Goal: Transaction & Acquisition: Purchase product/service

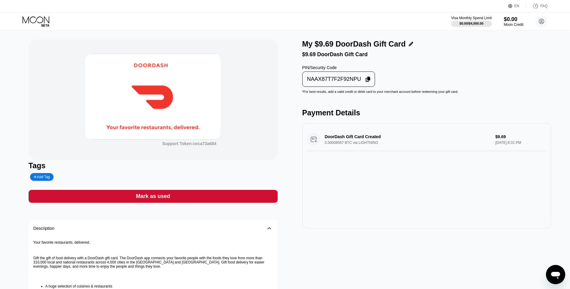
click at [252, 190] on div "Support Token: ceca73a684 Tags Add Tag Mark as used Description 󰅀 Your favorite…" at bounding box center [153, 208] width 249 height 336
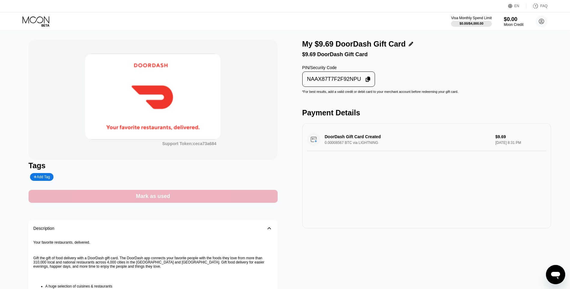
click at [258, 196] on div "Mark as used" at bounding box center [153, 196] width 249 height 13
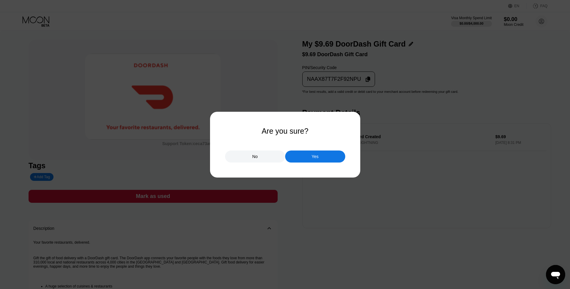
click at [307, 155] on div "Yes" at bounding box center [315, 156] width 60 height 12
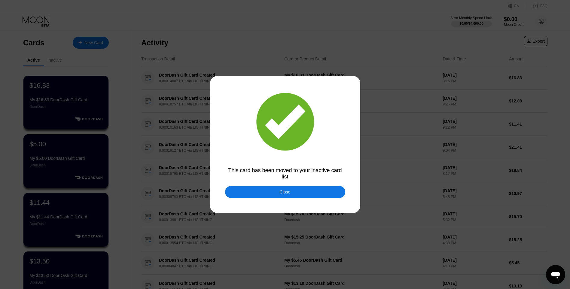
drag, startPoint x: 284, startPoint y: 187, endPoint x: 271, endPoint y: 180, distance: 14.6
click at [283, 188] on div "Close" at bounding box center [285, 192] width 120 height 12
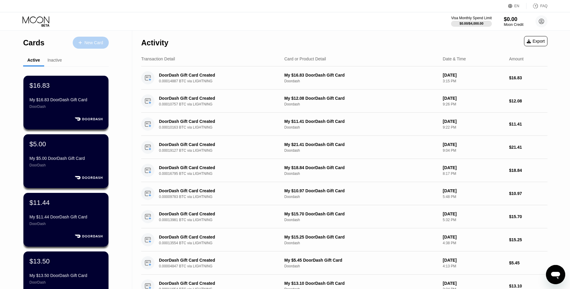
click at [96, 41] on div "New Card" at bounding box center [93, 42] width 19 height 5
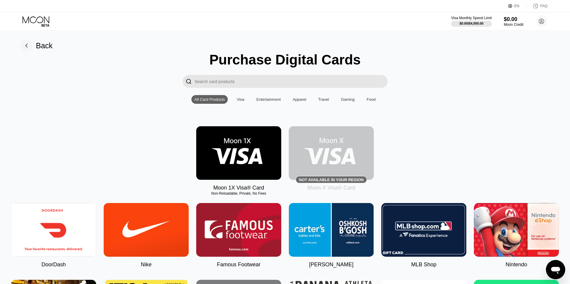
click at [50, 232] on img at bounding box center [53, 230] width 85 height 54
type input "0"
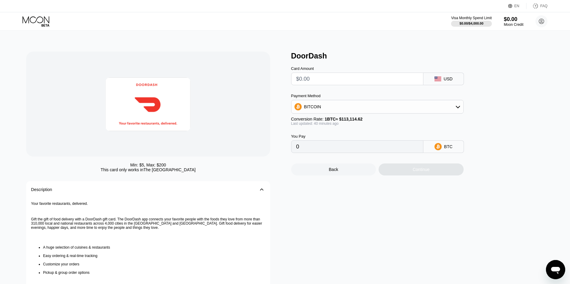
click at [286, 83] on div "Min: $ 5 , Max: $ 200 This card only works in [GEOGRAPHIC_DATA] Description 󰅀 Y…" at bounding box center [284, 195] width 517 height 286
drag, startPoint x: 303, startPoint y: 84, endPoint x: 376, endPoint y: 113, distance: 78.7
click at [303, 84] on input "text" at bounding box center [357, 79] width 122 height 12
type input "$1"
type input "0.00000883"
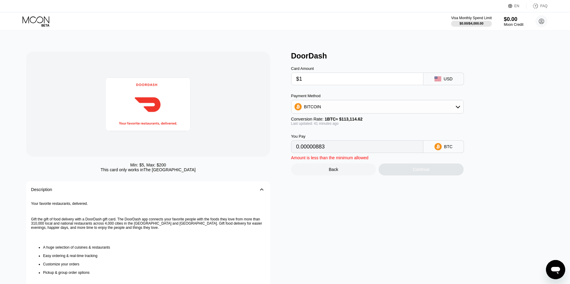
type input "$11"
type input "0.00009703"
type input "$11.3"
type input "0.00009968"
type input "$11.38"
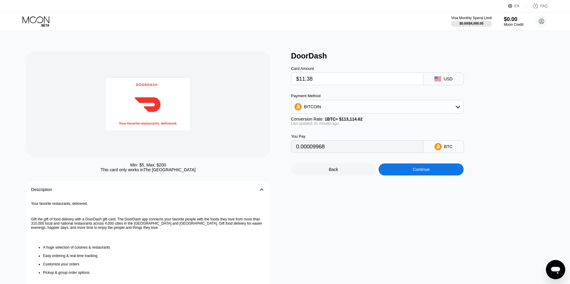
type input "0.00010038"
type input "$11.38"
click at [406, 176] on div "Continue" at bounding box center [420, 170] width 85 height 12
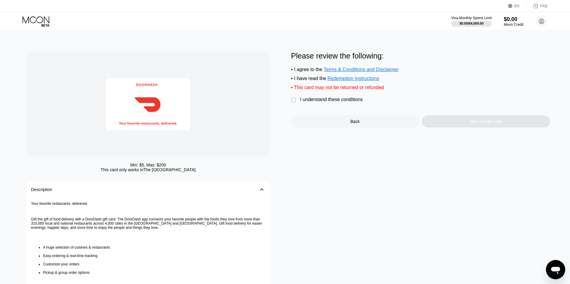
click at [344, 108] on div "Please review the following: • I agree to the Terms & Conditions and Disclaimer…" at bounding box center [420, 90] width 259 height 76
drag, startPoint x: 348, startPoint y: 105, endPoint x: 379, endPoint y: 111, distance: 31.5
click at [348, 102] on div "I understand these conditions" at bounding box center [331, 99] width 63 height 5
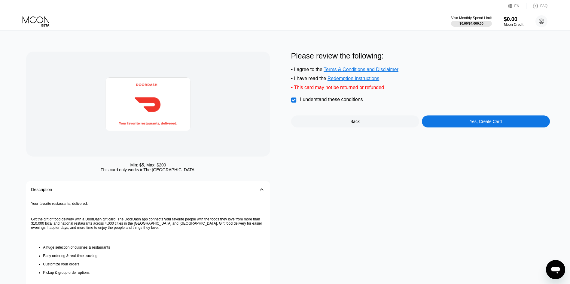
click at [451, 128] on div "Yes, Create Card" at bounding box center [486, 122] width 128 height 12
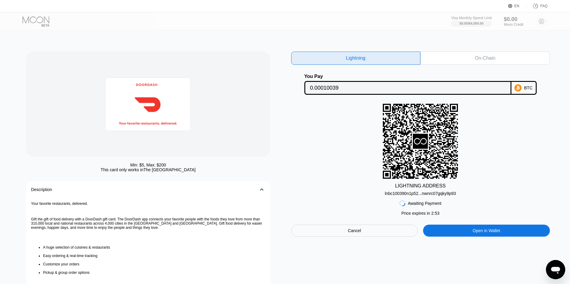
click at [434, 191] on div "lnbc100390n1p52...nwnrc07gqky9p93" at bounding box center [420, 192] width 71 height 7
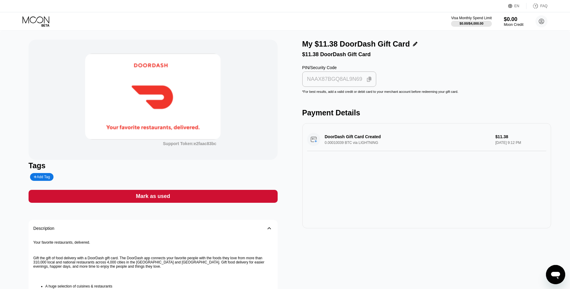
click at [333, 83] on div "NAAX87BGQ8AL9N69" at bounding box center [334, 79] width 55 height 7
